Goal: Use online tool/utility: Utilize a website feature to perform a specific function

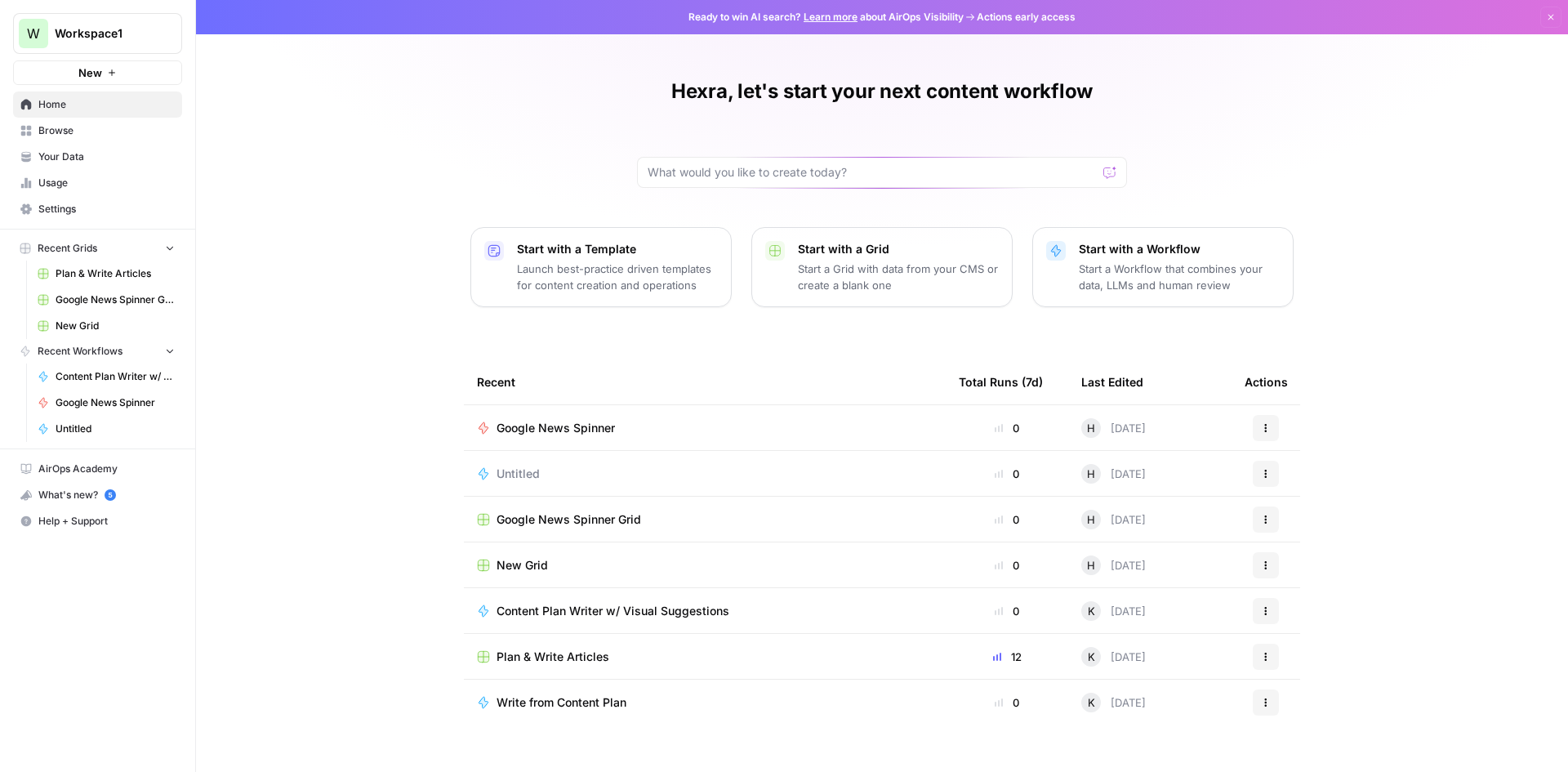
click at [610, 523] on span "Google News Spinner Grid" at bounding box center [569, 520] width 144 height 17
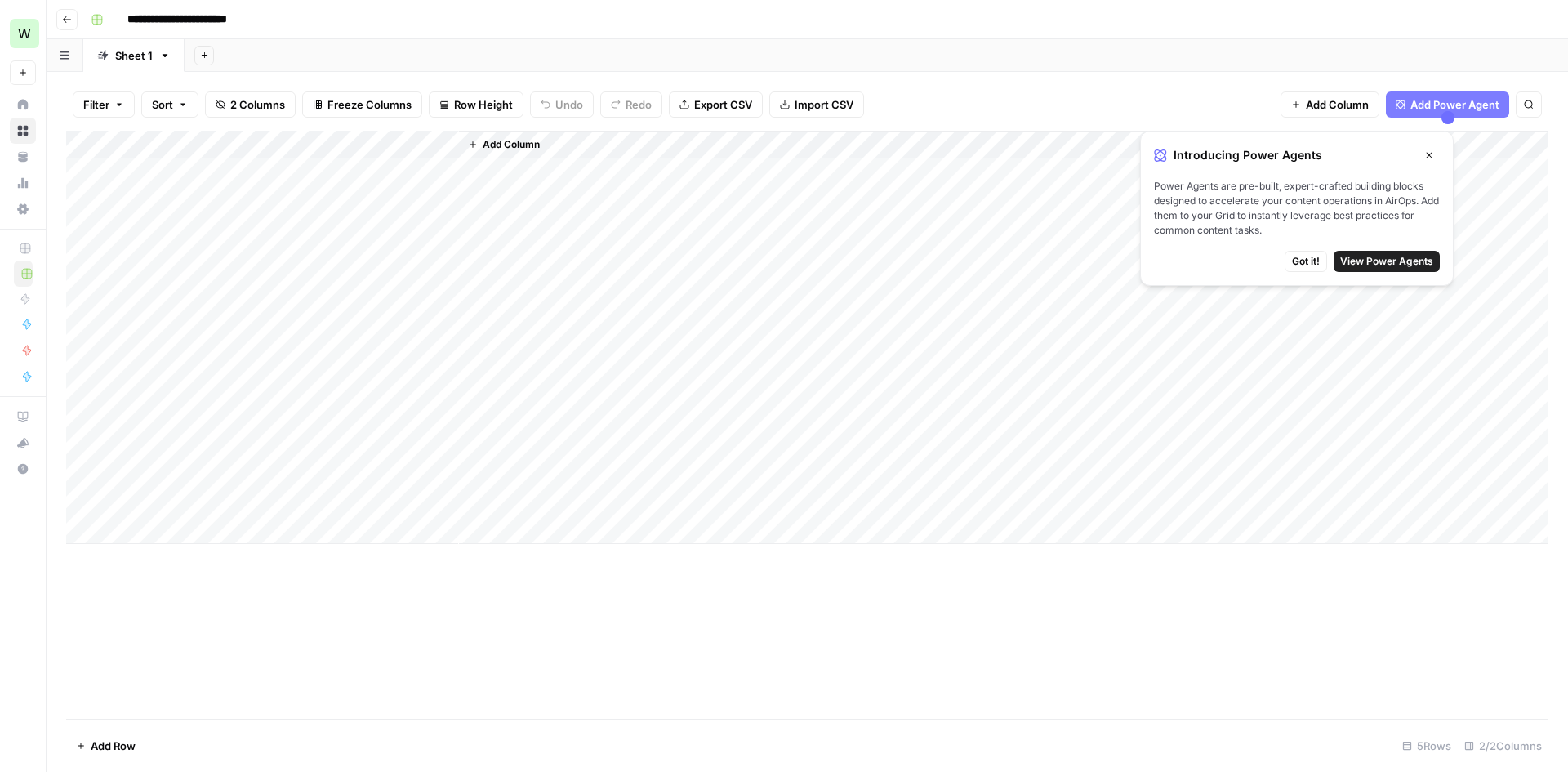
click at [63, 28] on button "Go back" at bounding box center [66, 19] width 21 height 21
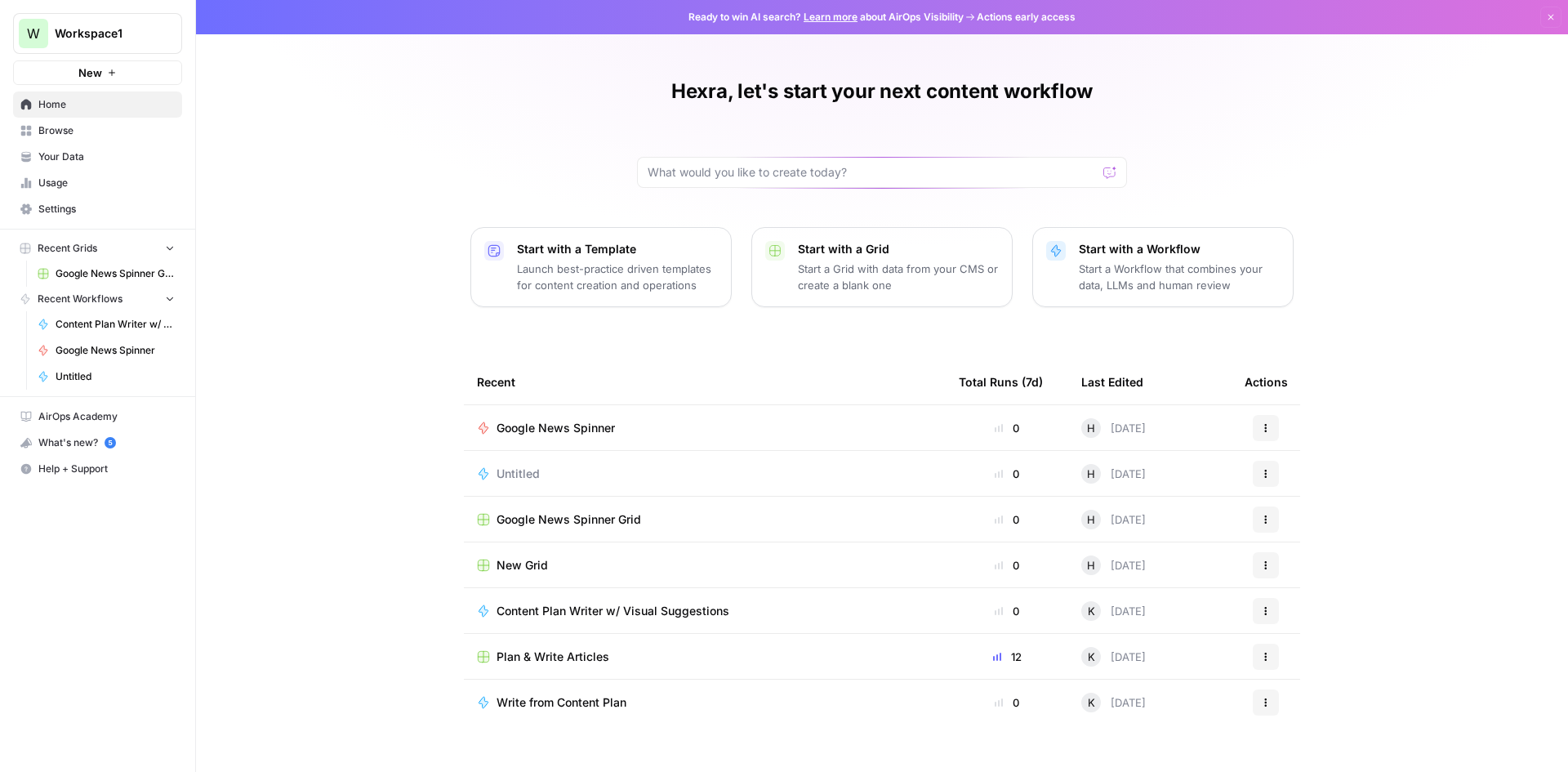
click at [562, 429] on span "Google News Spinner" at bounding box center [556, 428] width 119 height 17
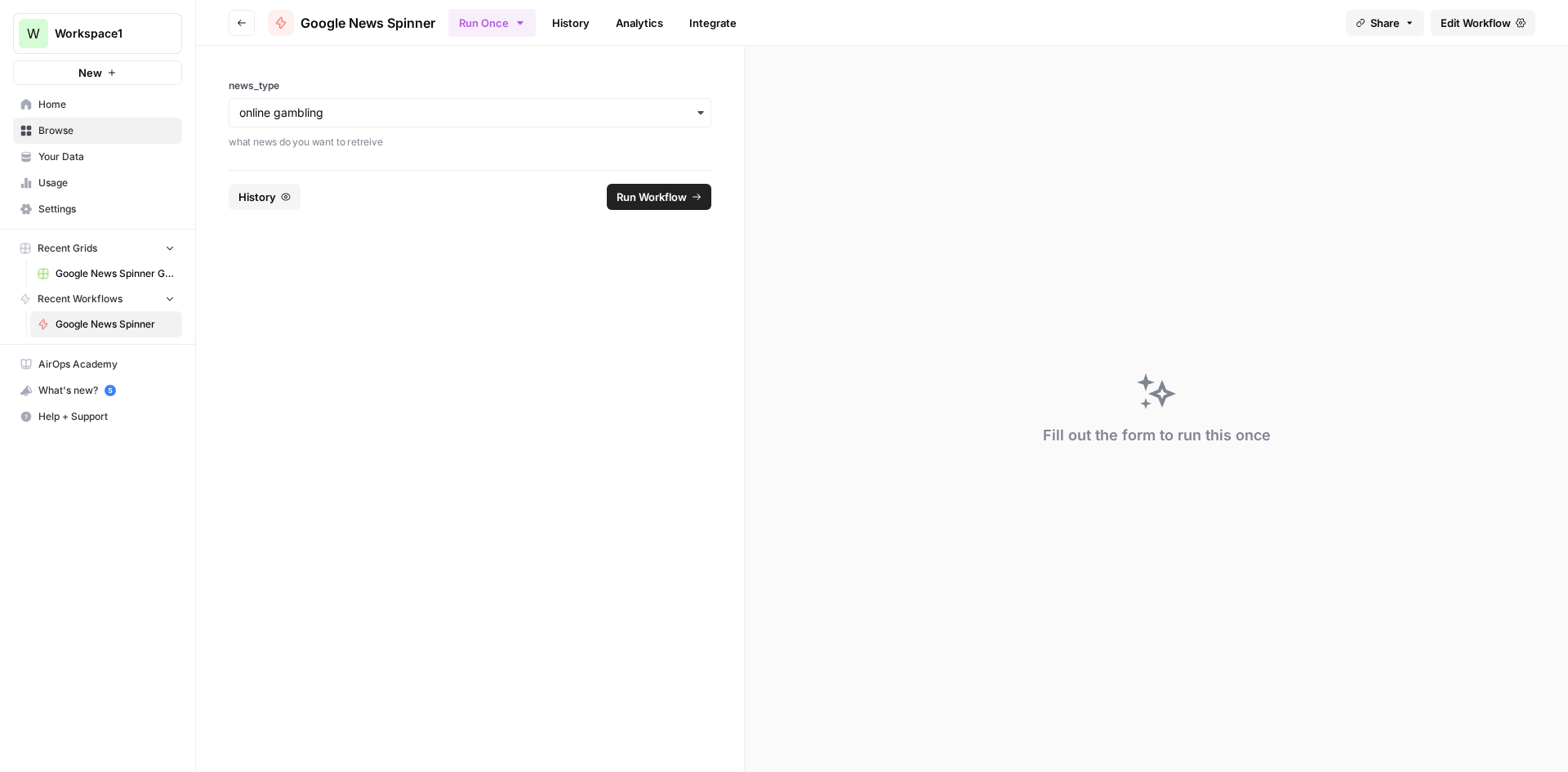
click at [1514, 16] on link "Edit Workflow" at bounding box center [1483, 23] width 105 height 26
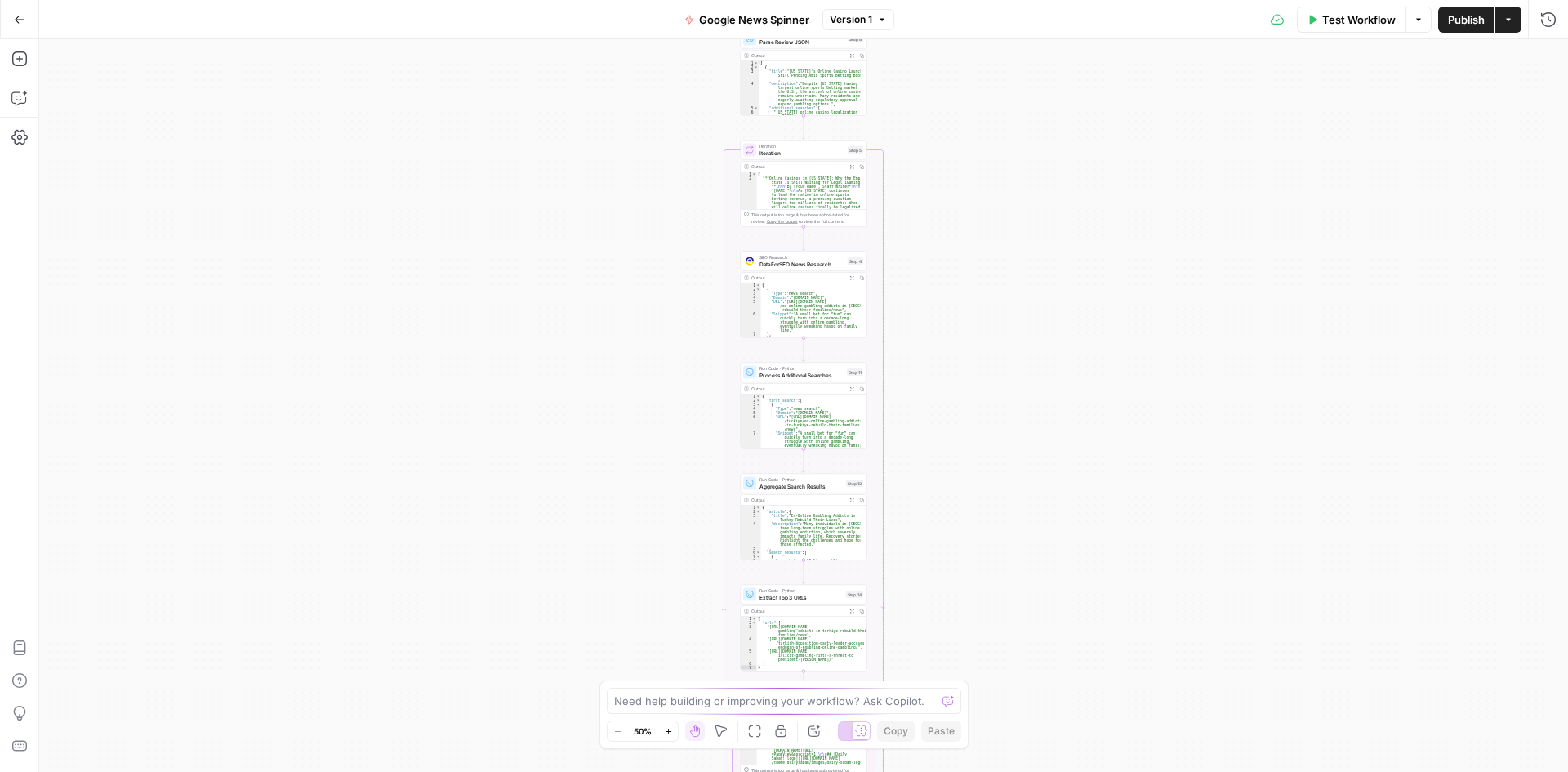
click at [636, 393] on div "Workflow Set Inputs Inputs SEO Research DataForSEO News Research Step 1 Output …" at bounding box center [803, 406] width 1528 height 732
